Goal: Task Accomplishment & Management: Manage account settings

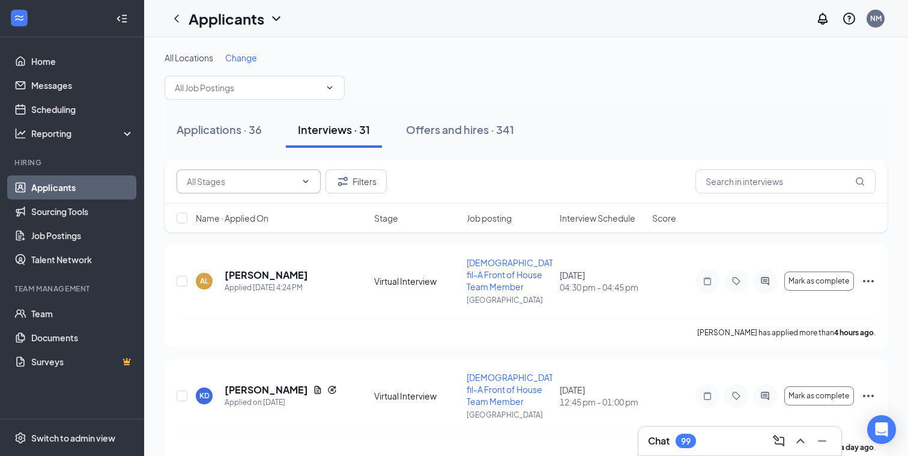
click at [303, 184] on icon "ChevronDown" at bounding box center [306, 182] width 10 height 10
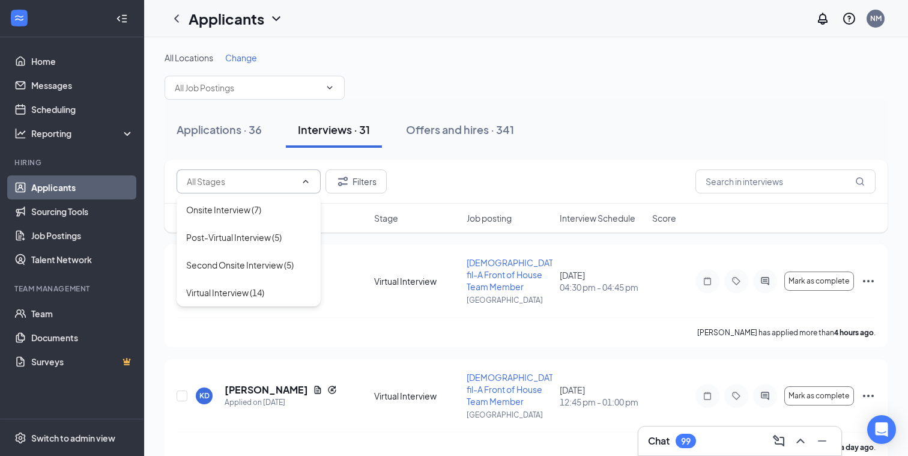
click at [558, 127] on div "Applications · 36 Interviews · 31 Offers and hires · 341" at bounding box center [526, 130] width 723 height 36
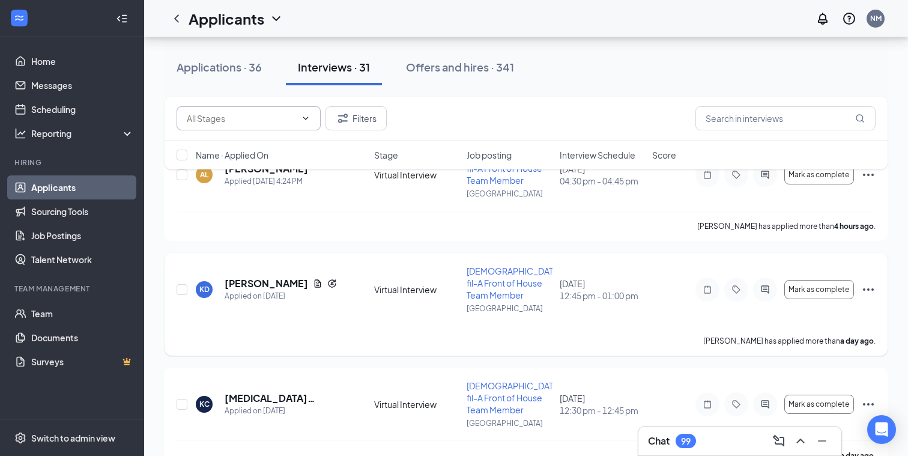
scroll to position [114, 0]
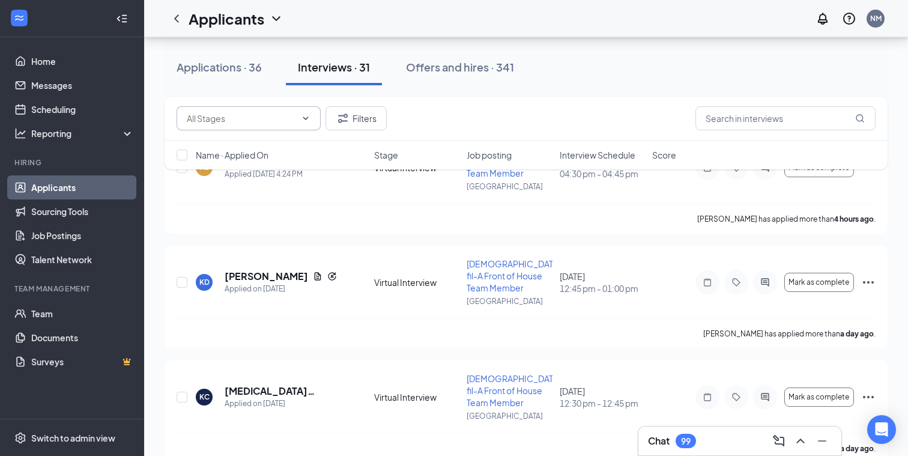
click at [306, 121] on icon "ChevronDown" at bounding box center [306, 119] width 10 height 10
click at [233, 231] on div "Virtual Interview (14)" at bounding box center [225, 229] width 78 height 13
type input "Virtual Interview (14)"
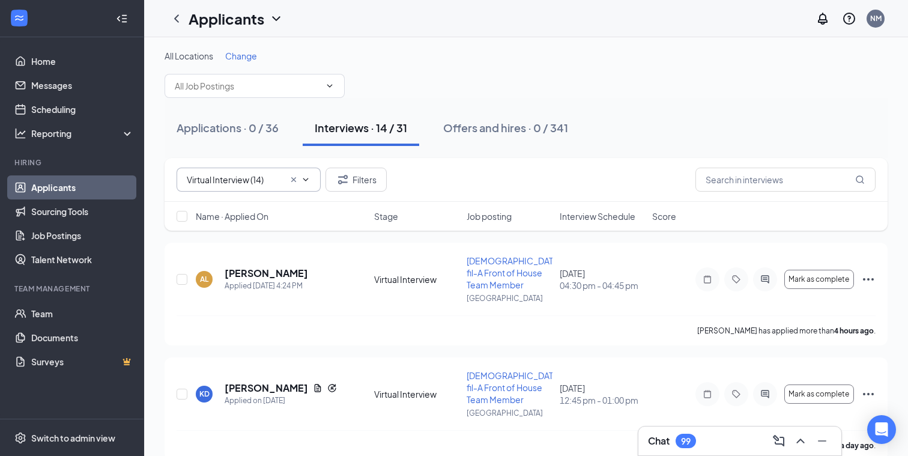
scroll to position [0, 0]
click at [294, 180] on icon "Cross" at bounding box center [294, 182] width 10 height 10
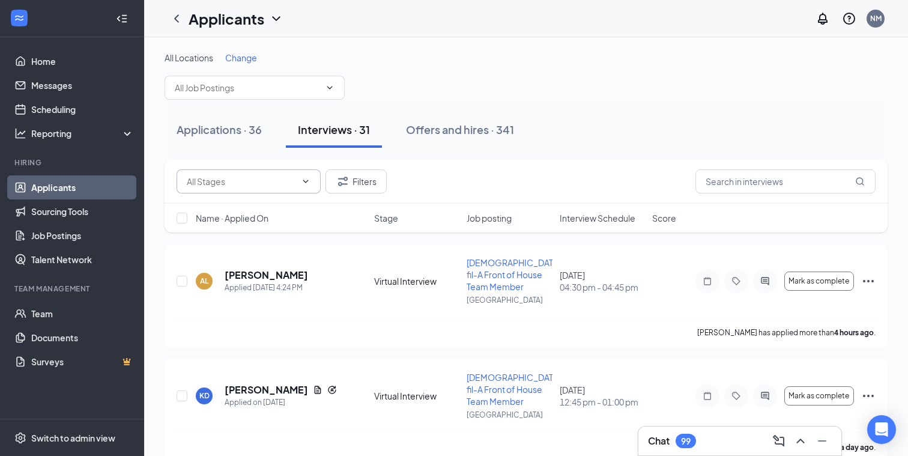
click at [303, 180] on icon "ChevronDown" at bounding box center [306, 182] width 10 height 10
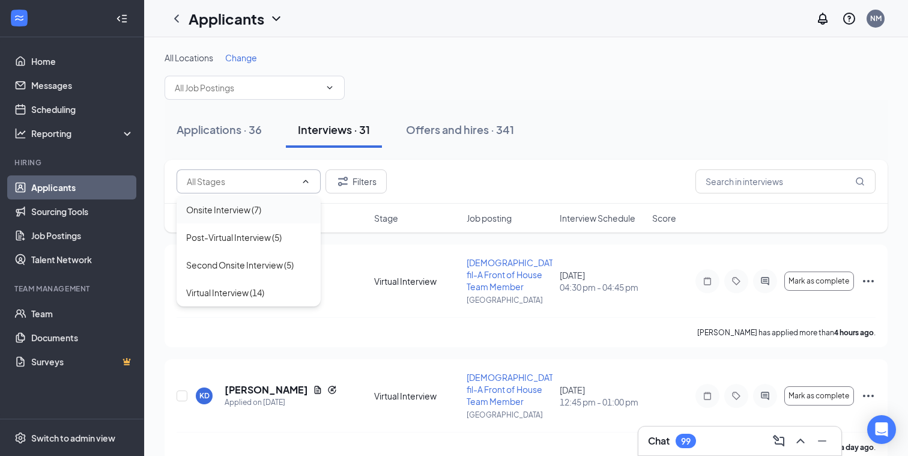
click at [229, 210] on div "Onsite Interview (7)" at bounding box center [223, 209] width 75 height 13
type input "Onsite Interview (7)"
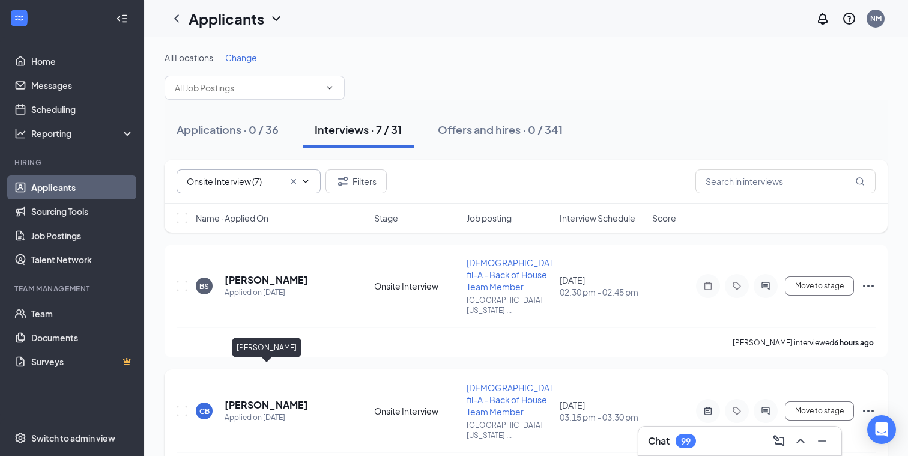
click at [270, 398] on h5 "[PERSON_NAME]" at bounding box center [267, 404] width 84 height 13
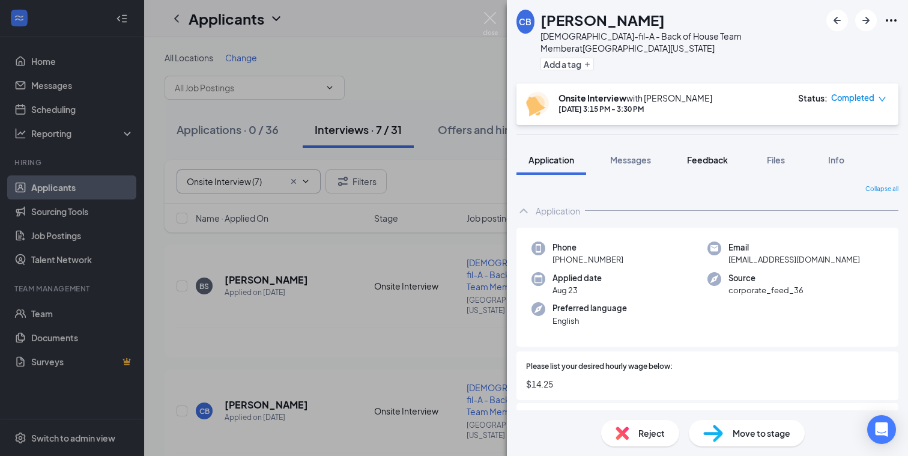
click at [709, 154] on span "Feedback" at bounding box center [707, 159] width 41 height 11
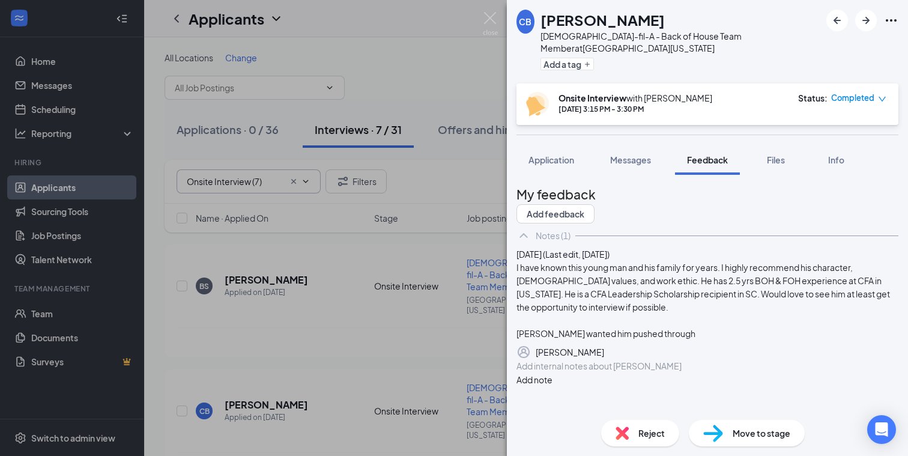
scroll to position [54, 0]
click at [490, 13] on img at bounding box center [490, 23] width 15 height 23
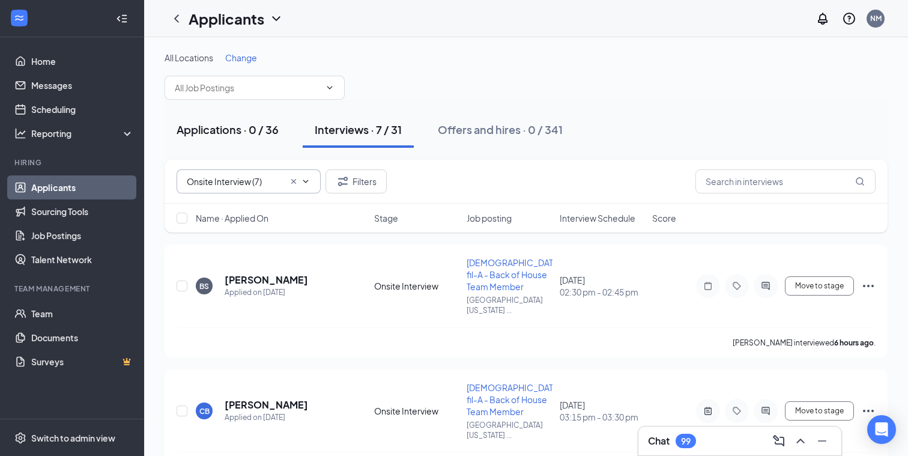
click at [213, 130] on div "Applications · 0 / 36" at bounding box center [228, 129] width 102 height 15
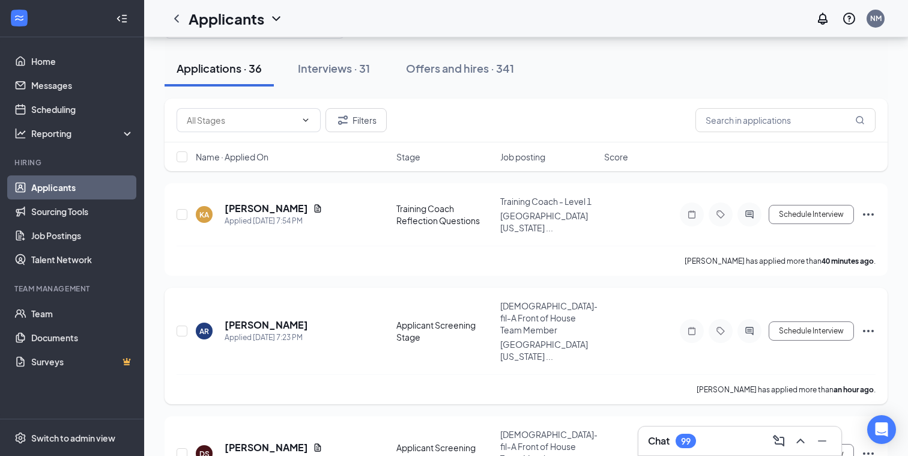
scroll to position [62, 0]
click at [305, 118] on icon "ChevronDown" at bounding box center [306, 119] width 10 height 10
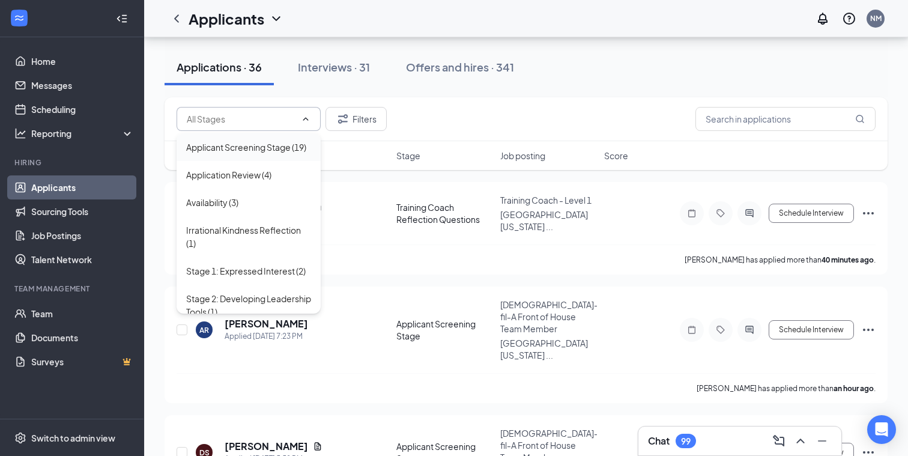
click at [261, 145] on div "Applicant Screening Stage (19)" at bounding box center [246, 147] width 120 height 13
type input "Applicant Screening Stage (19)"
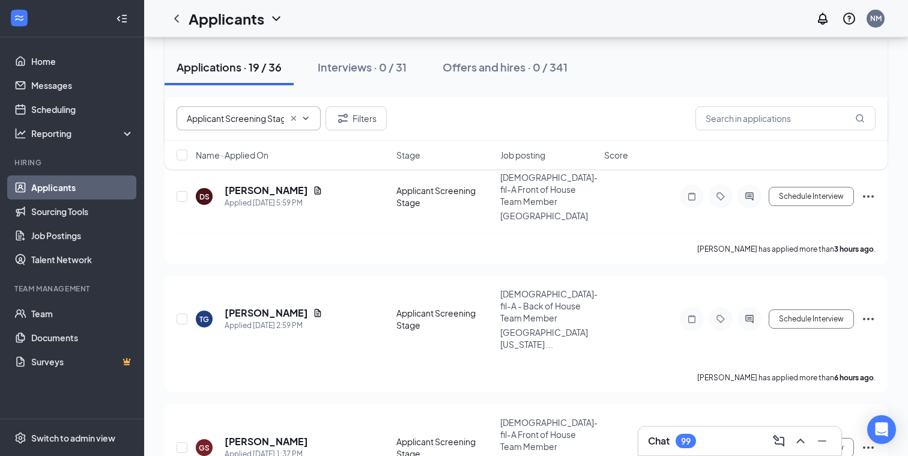
scroll to position [0, 0]
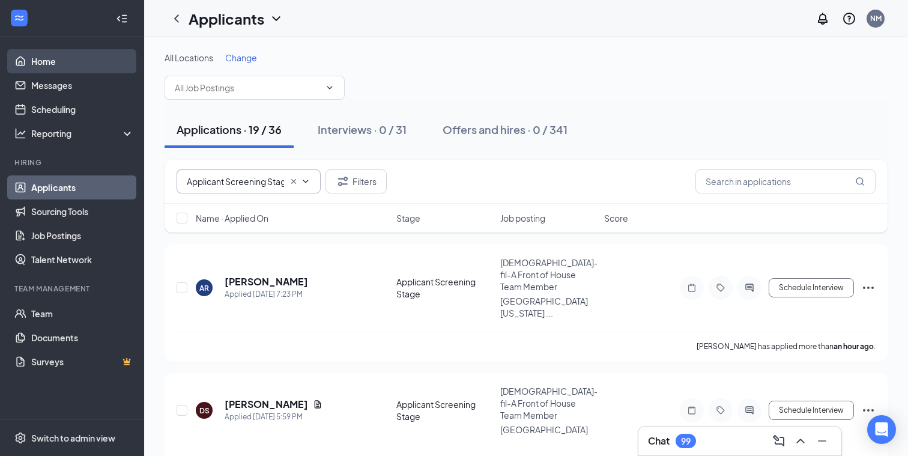
click at [41, 64] on link "Home" at bounding box center [82, 61] width 103 height 24
